Goal: Transaction & Acquisition: Purchase product/service

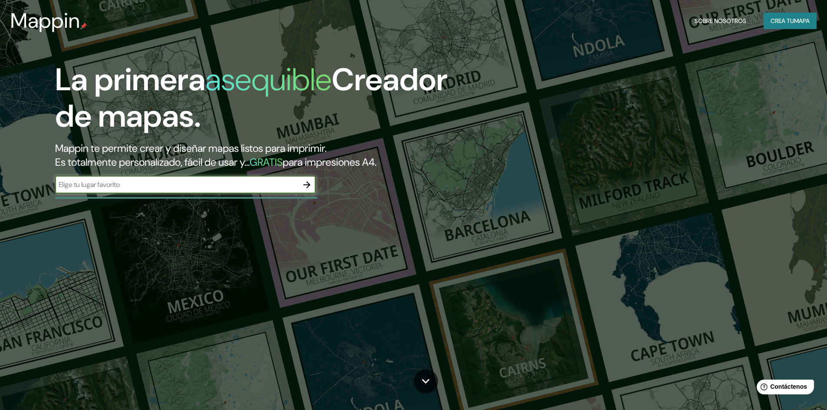
click at [260, 188] on input "text" at bounding box center [176, 185] width 243 height 10
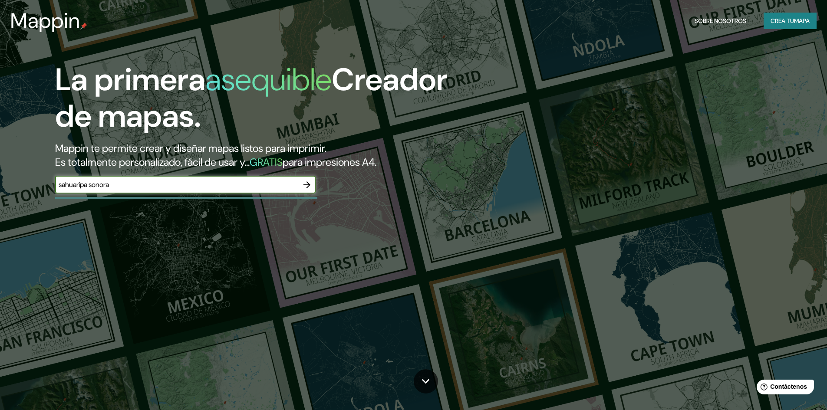
type input "sahuaripa sonora"
click at [310, 185] on icon "button" at bounding box center [306, 184] width 7 height 7
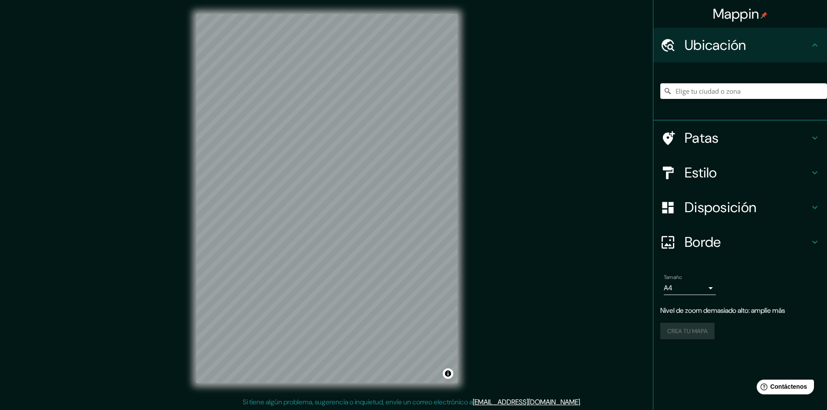
click at [725, 37] on font "Ubicación" at bounding box center [715, 45] width 62 height 18
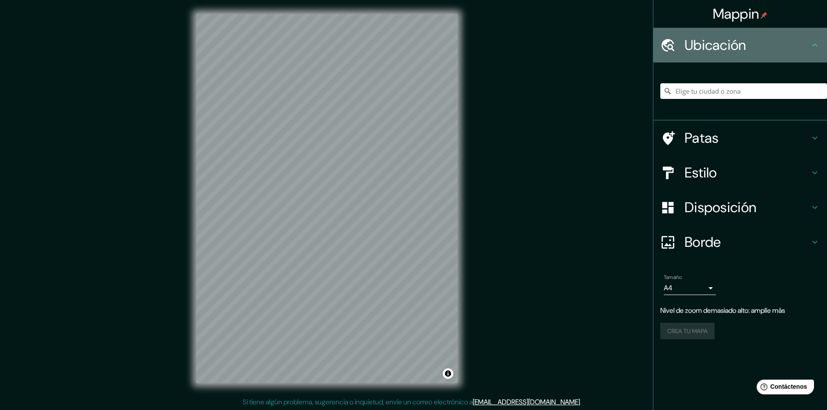
click at [725, 37] on font "Ubicación" at bounding box center [715, 45] width 62 height 18
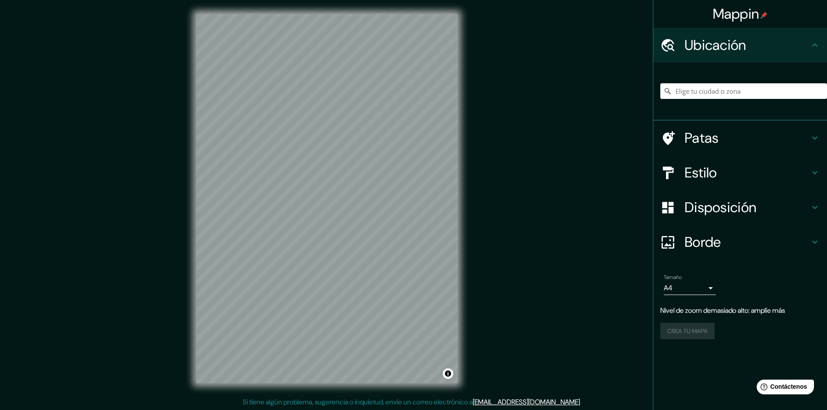
drag, startPoint x: 725, startPoint y: 37, endPoint x: 715, endPoint y: 96, distance: 59.4
click at [715, 96] on ul "Ubicación Patas Estilo Disposición Borde Elige un borde. Consejo : puedes opaca…" at bounding box center [740, 189] width 174 height 322
click at [715, 96] on input "Elige tu ciudad o zona" at bounding box center [743, 91] width 167 height 16
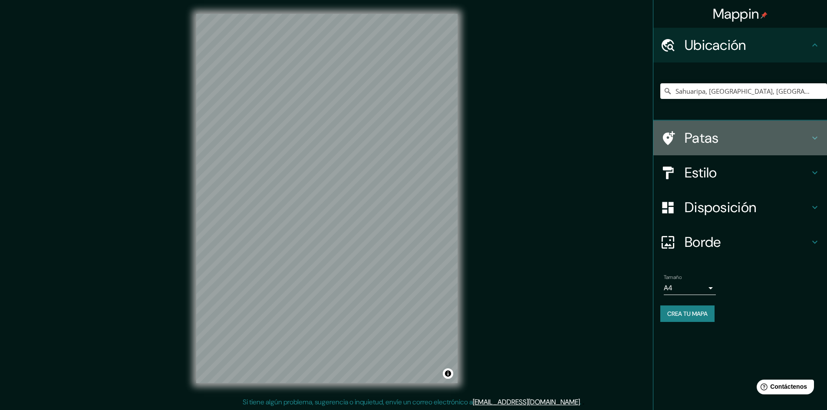
click at [706, 130] on font "Patas" at bounding box center [701, 138] width 34 height 18
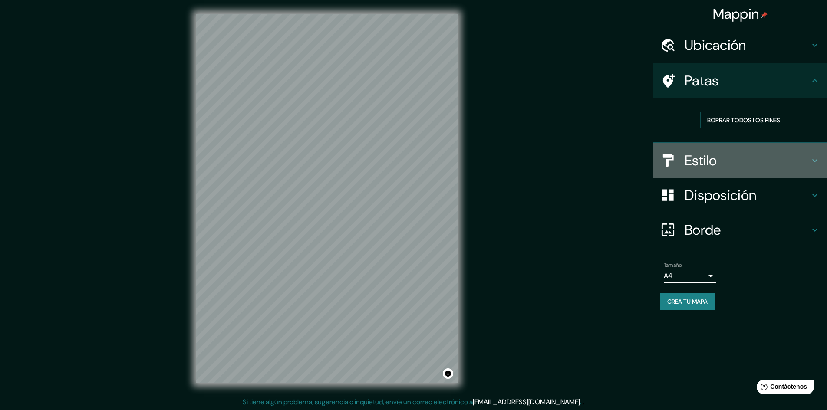
click at [710, 157] on font "Estilo" at bounding box center [700, 160] width 33 height 18
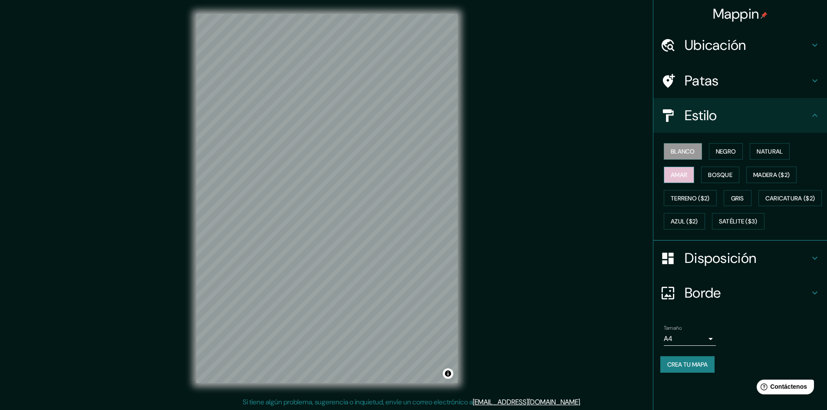
click at [687, 179] on font "Amar" at bounding box center [679, 174] width 16 height 11
click at [717, 180] on font "Bosque" at bounding box center [720, 174] width 24 height 11
click at [730, 155] on font "Negro" at bounding box center [726, 152] width 20 height 8
click at [772, 156] on font "Natural" at bounding box center [769, 151] width 26 height 11
click at [773, 176] on font "Madera ($2)" at bounding box center [771, 175] width 36 height 8
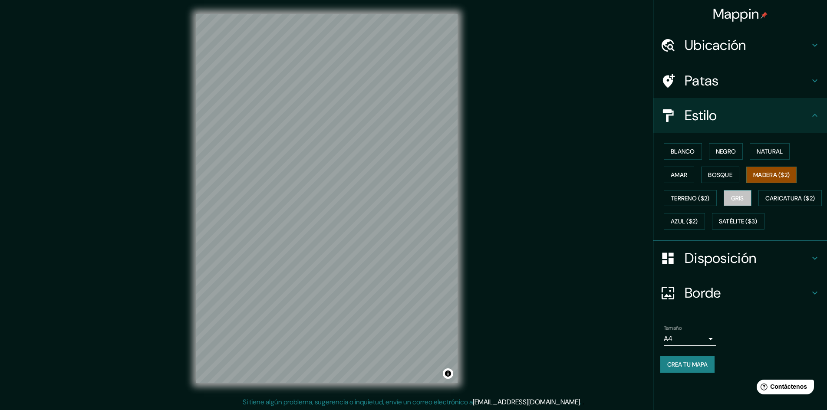
click at [735, 193] on font "Gris" at bounding box center [737, 198] width 13 height 11
click at [698, 225] on font "Azul ($2)" at bounding box center [684, 222] width 27 height 8
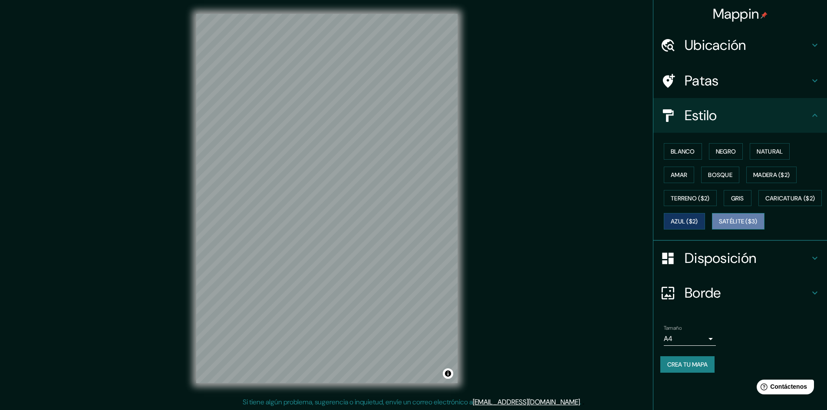
click at [712, 230] on button "Satélite ($3)" at bounding box center [738, 221] width 53 height 16
click at [765, 202] on font "Caricatura ($2)" at bounding box center [790, 198] width 50 height 8
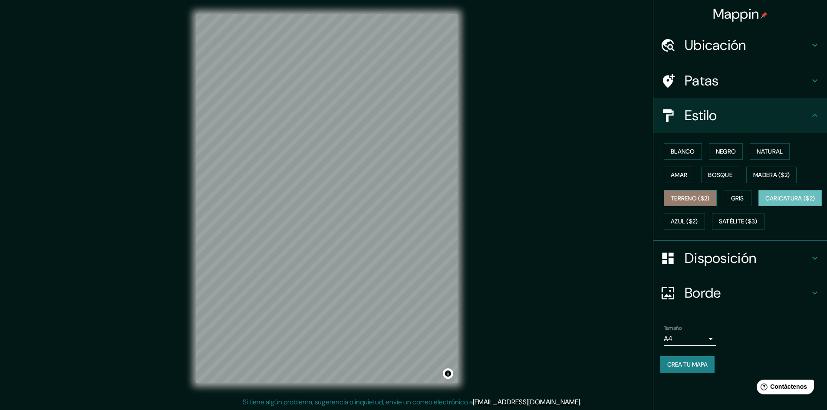
click at [681, 199] on font "Terreno ($2)" at bounding box center [690, 198] width 39 height 8
click at [765, 202] on font "Caricatura ($2)" at bounding box center [790, 198] width 50 height 8
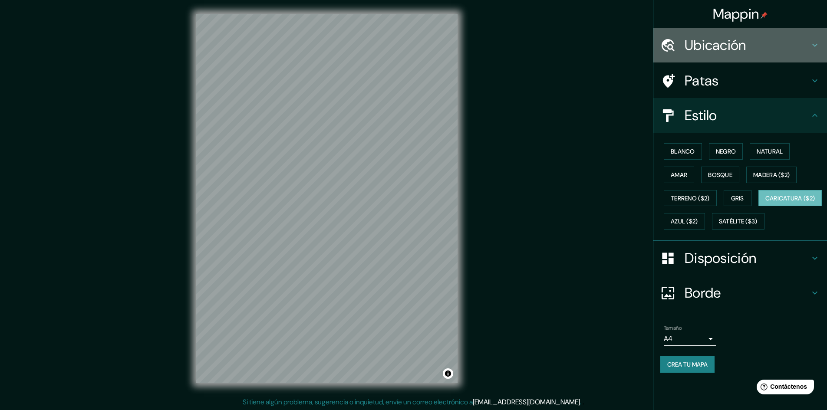
click at [732, 41] on font "Ubicación" at bounding box center [715, 45] width 62 height 18
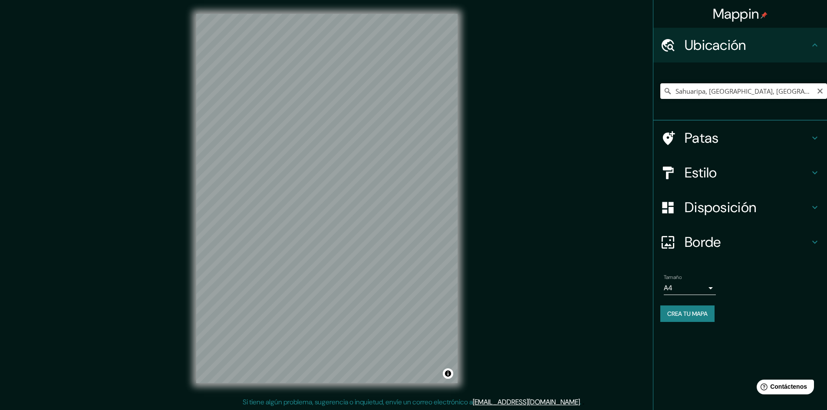
click at [759, 86] on input "Sahuaripa, [GEOGRAPHIC_DATA], [GEOGRAPHIC_DATA]" at bounding box center [743, 91] width 167 height 16
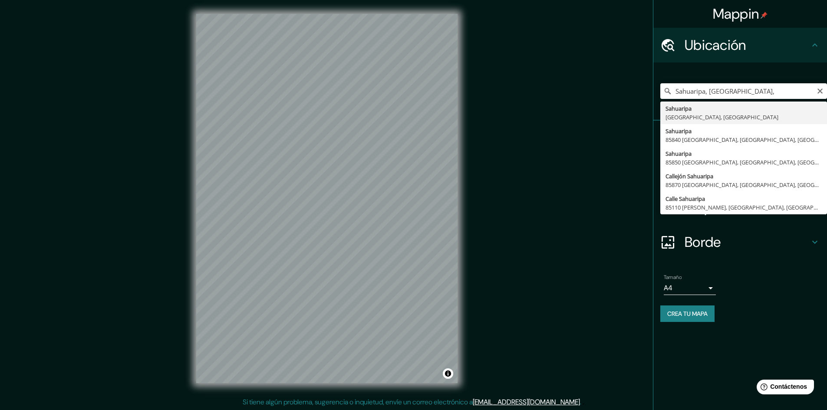
type input "Sahuaripa, [GEOGRAPHIC_DATA], [GEOGRAPHIC_DATA]"
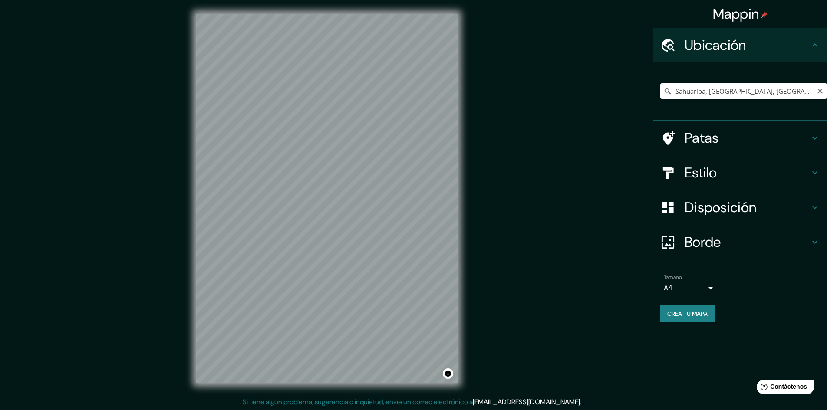
scroll to position [0, 0]
click at [334, 13] on div at bounding box center [326, 13] width 261 height 0
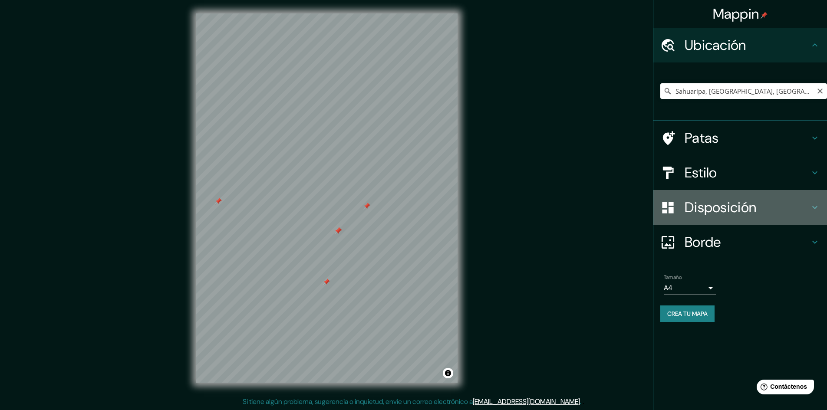
click at [725, 217] on div "Disposición" at bounding box center [740, 207] width 174 height 35
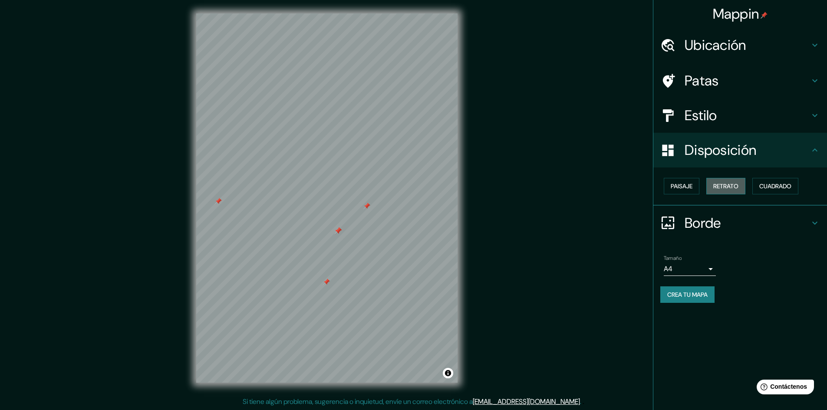
click at [720, 190] on font "Retrato" at bounding box center [725, 186] width 25 height 8
click at [687, 188] on font "Paisaje" at bounding box center [682, 186] width 22 height 8
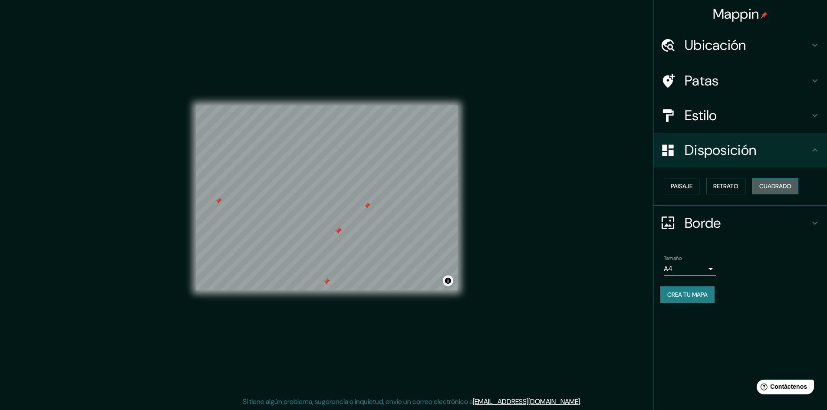
click at [790, 184] on font "Cuadrado" at bounding box center [775, 186] width 32 height 8
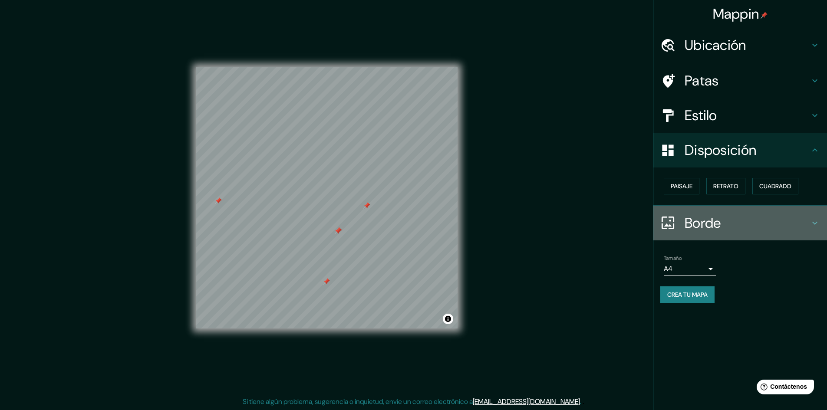
click at [667, 232] on div "Borde" at bounding box center [740, 223] width 174 height 35
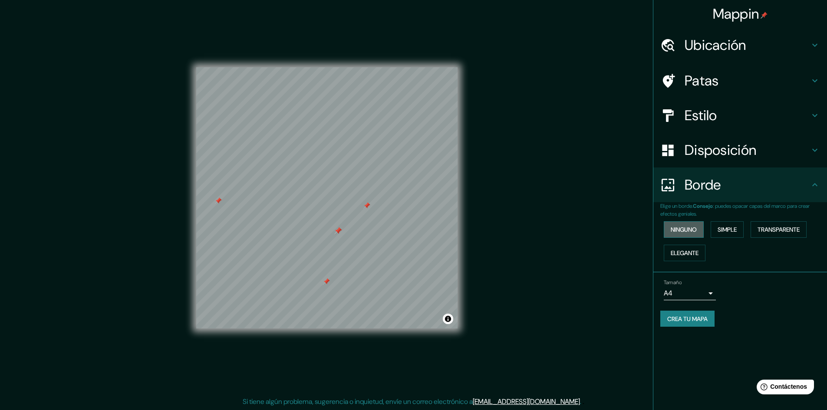
click at [671, 234] on font "Ninguno" at bounding box center [684, 229] width 26 height 11
click at [684, 264] on div "Ninguno Simple Transparente Elegante" at bounding box center [743, 241] width 167 height 47
drag, startPoint x: 684, startPoint y: 264, endPoint x: 691, endPoint y: 298, distance: 34.6
click at [691, 298] on ul "Ubicación Sahuaripa, [GEOGRAPHIC_DATA], [GEOGRAPHIC_DATA] Patas Estilo Disposic…" at bounding box center [740, 182] width 174 height 309
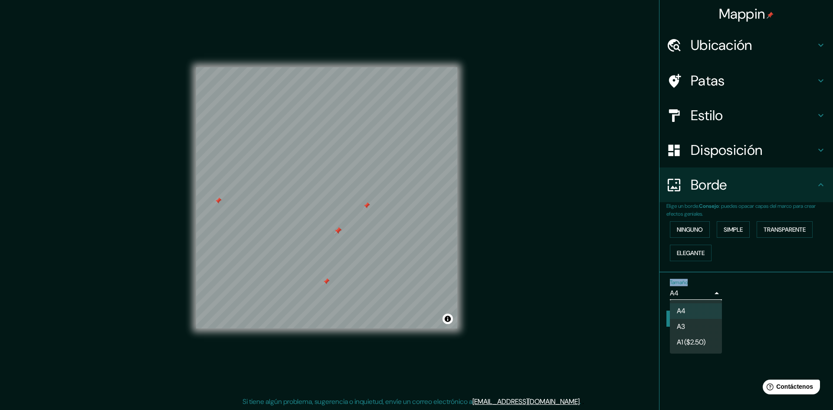
click at [691, 298] on body "Mappin Ubicación Sahuaripa, [GEOGRAPHIC_DATA], [GEOGRAPHIC_DATA] Patas Estilo D…" at bounding box center [416, 205] width 833 height 410
click at [684, 323] on font "A3" at bounding box center [681, 327] width 8 height 9
type input "a4"
